Goal: Transaction & Acquisition: Purchase product/service

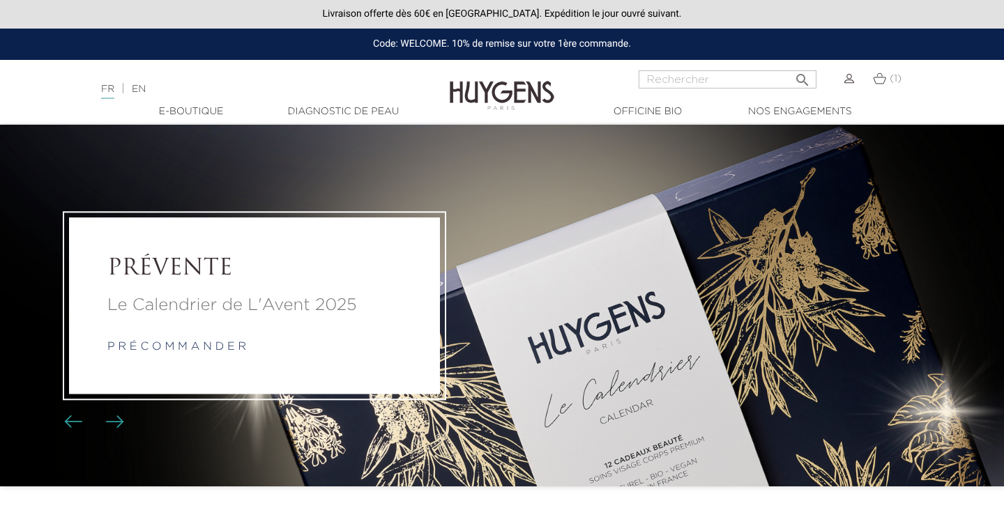
click at [161, 345] on link "p r é c o m m a n d e r" at bounding box center [176, 347] width 139 height 11
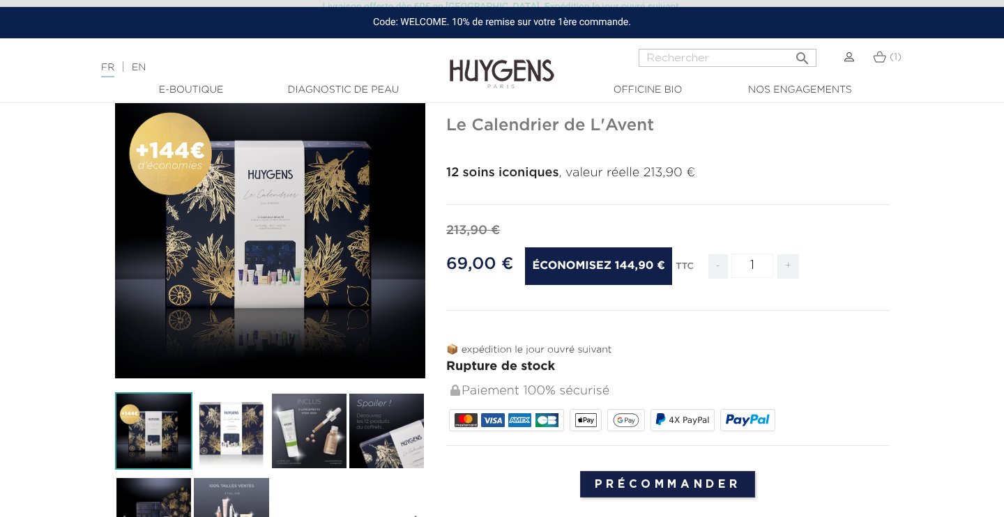
scroll to position [181, 0]
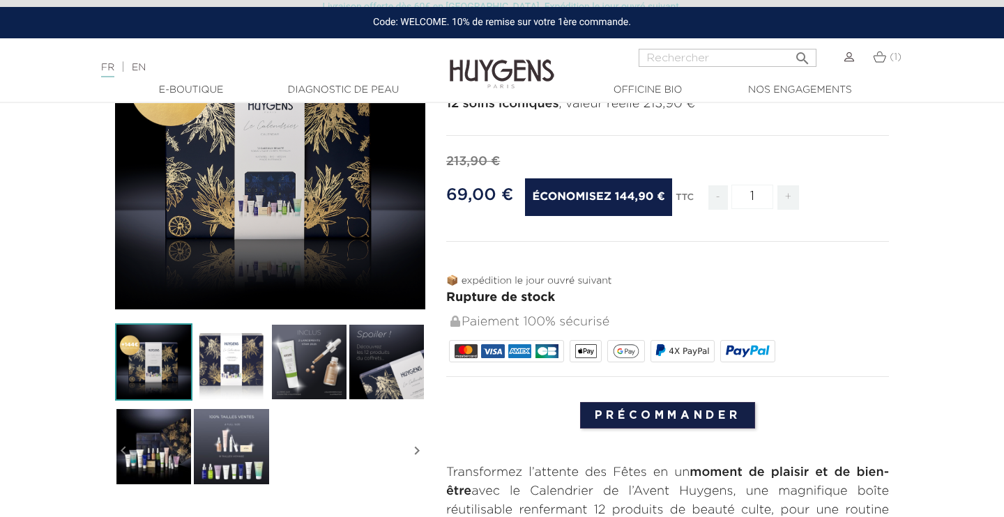
click at [206, 370] on img at bounding box center [230, 362] width 77 height 77
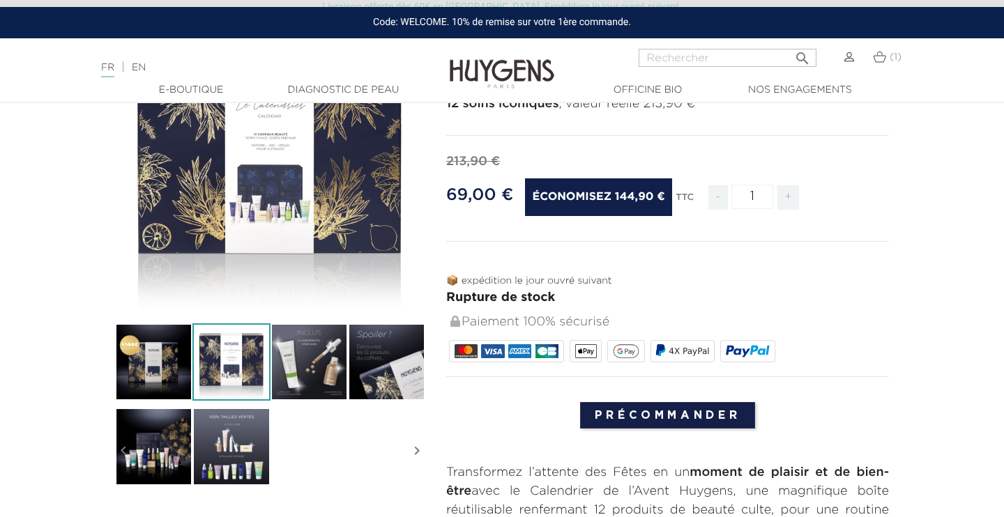
click at [273, 217] on div "" at bounding box center [270, 154] width 310 height 310
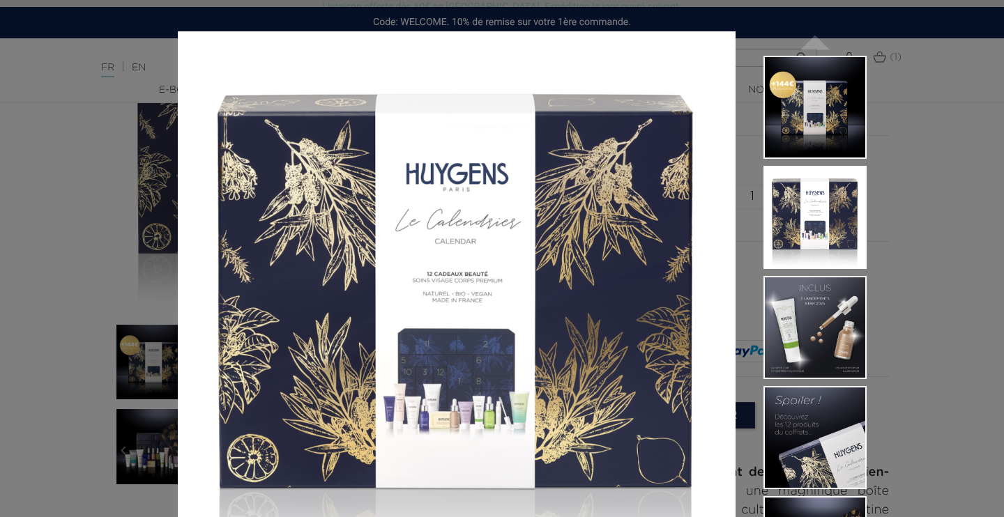
scroll to position [0, 0]
click at [897, 0] on div "12 soins iconiques , valeur réelle 213,90 €  " at bounding box center [502, 258] width 1004 height 517
click at [924, 170] on div "12 soins iconiques , valeur réelle 213,90 €  " at bounding box center [502, 258] width 1004 height 517
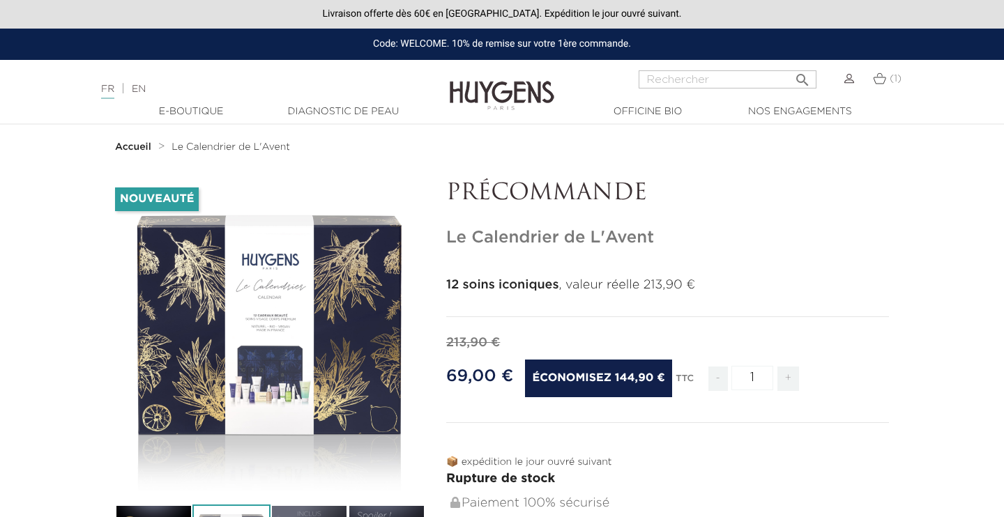
click at [146, 86] on link "EN" at bounding box center [139, 89] width 14 height 10
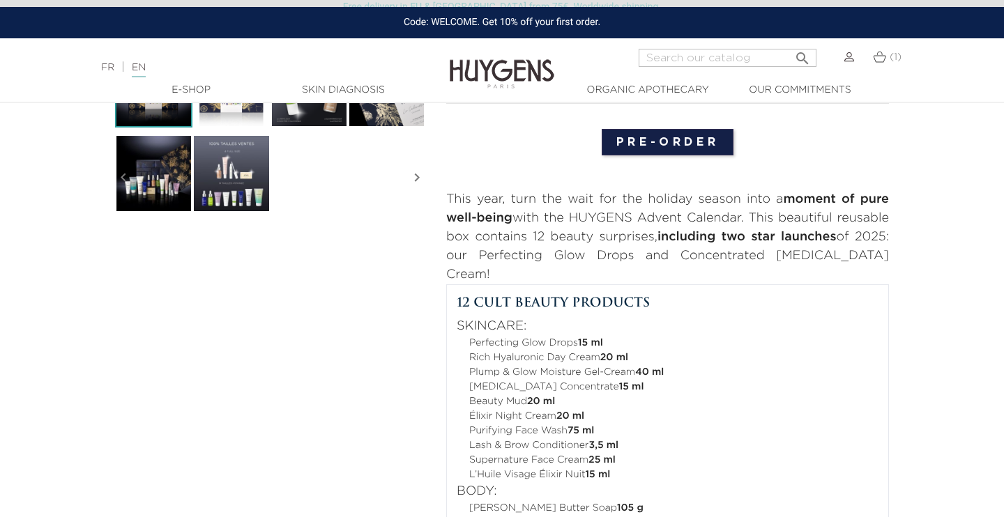
scroll to position [455, 0]
